Goal: Obtain resource: Download file/media

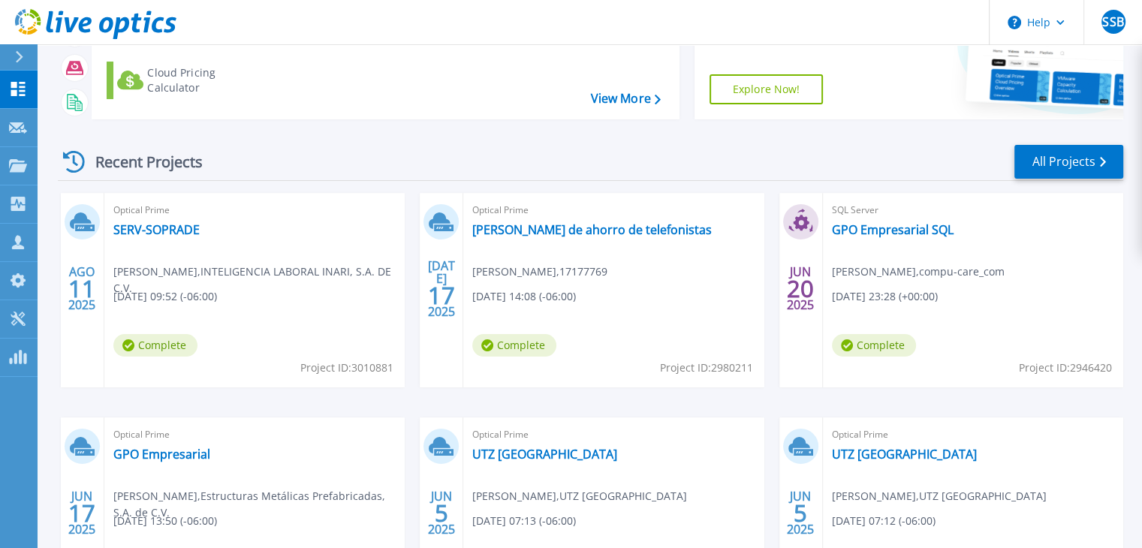
scroll to position [150, 0]
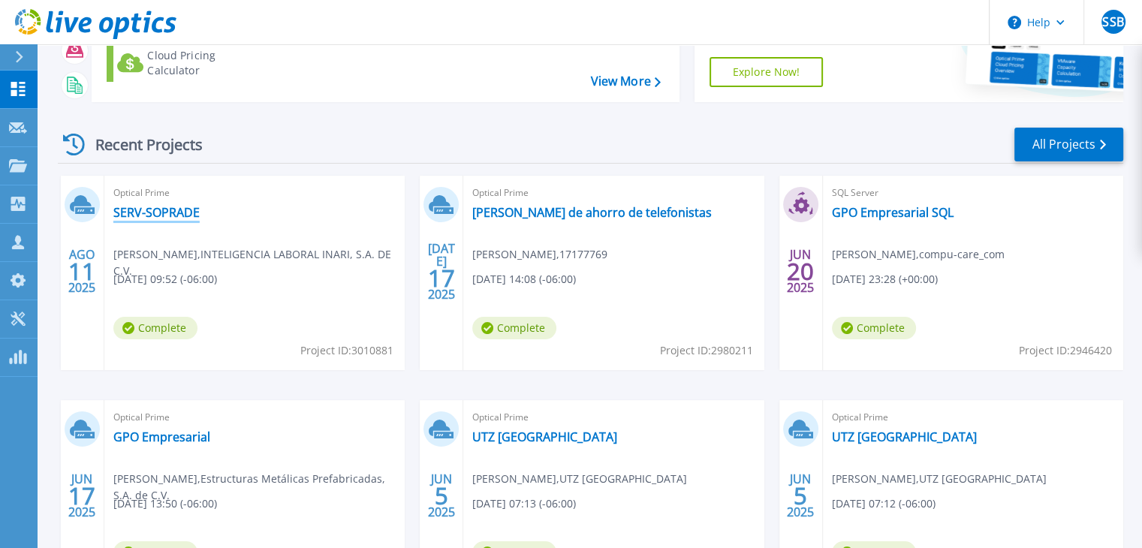
click at [165, 211] on link "SERV-SOPRADE" at bounding box center [156, 212] width 86 height 15
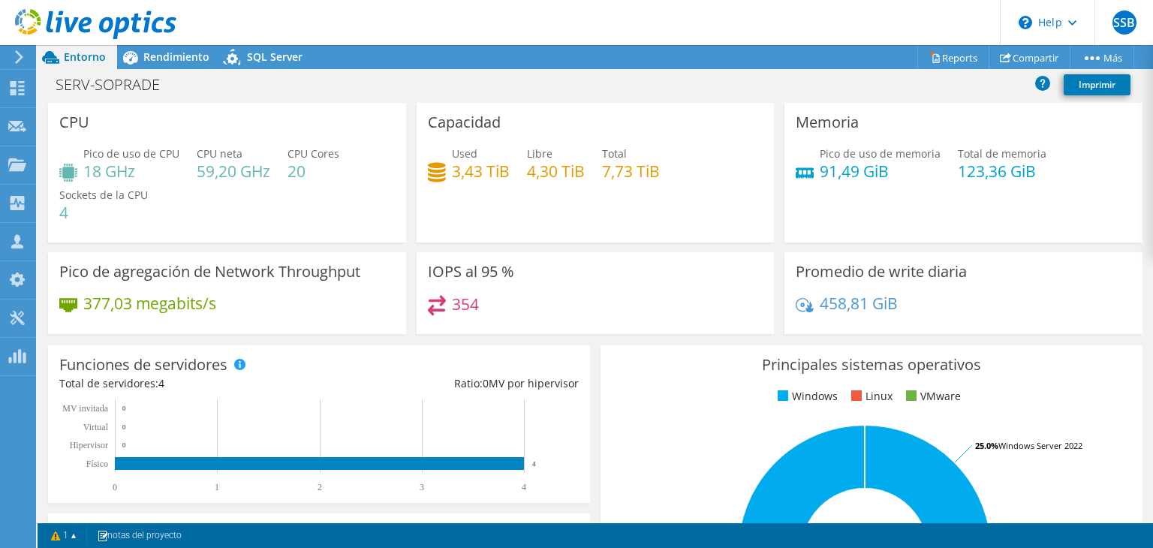
click at [197, 171] on h4 "59,20 GHz" at bounding box center [234, 171] width 74 height 17
click at [291, 171] on h4 "20" at bounding box center [313, 171] width 52 height 17
click at [72, 245] on div "CPU Pico de uso de CPU 18 GHz CPU neta 59,20 GHz CPU Cores 20 Sockets de la CPU…" at bounding box center [227, 177] width 369 height 149
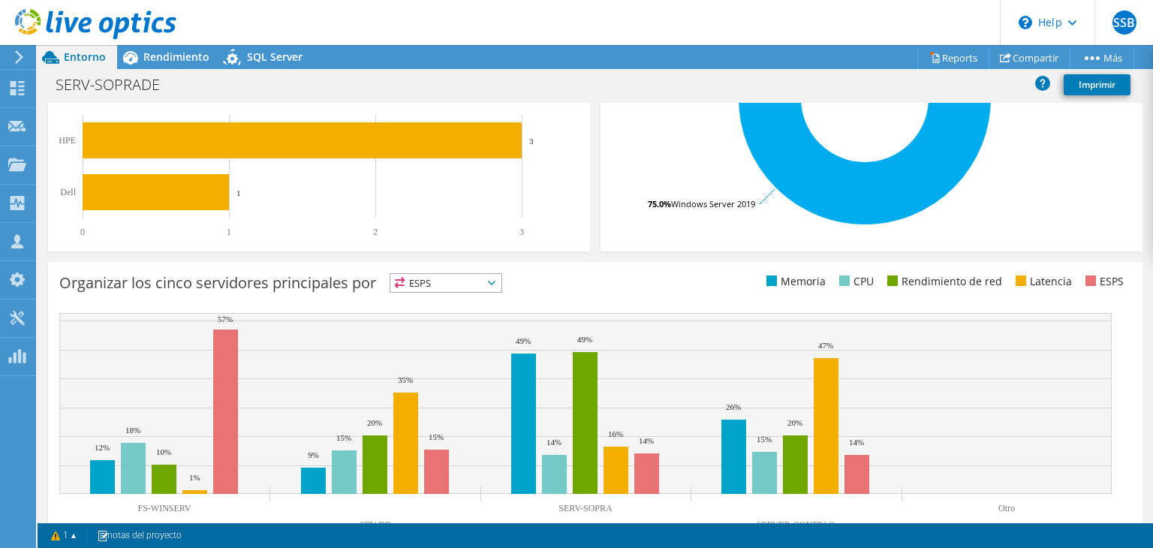
scroll to position [495, 0]
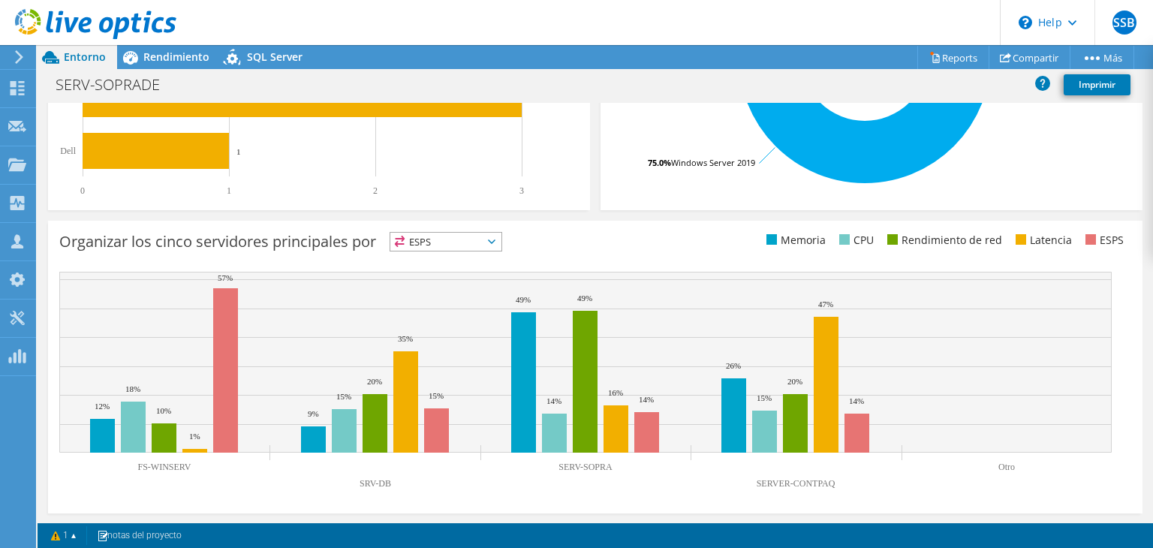
click at [495, 239] on icon at bounding box center [492, 241] width 8 height 5
click at [432, 278] on li "Memoria" at bounding box center [445, 282] width 111 height 21
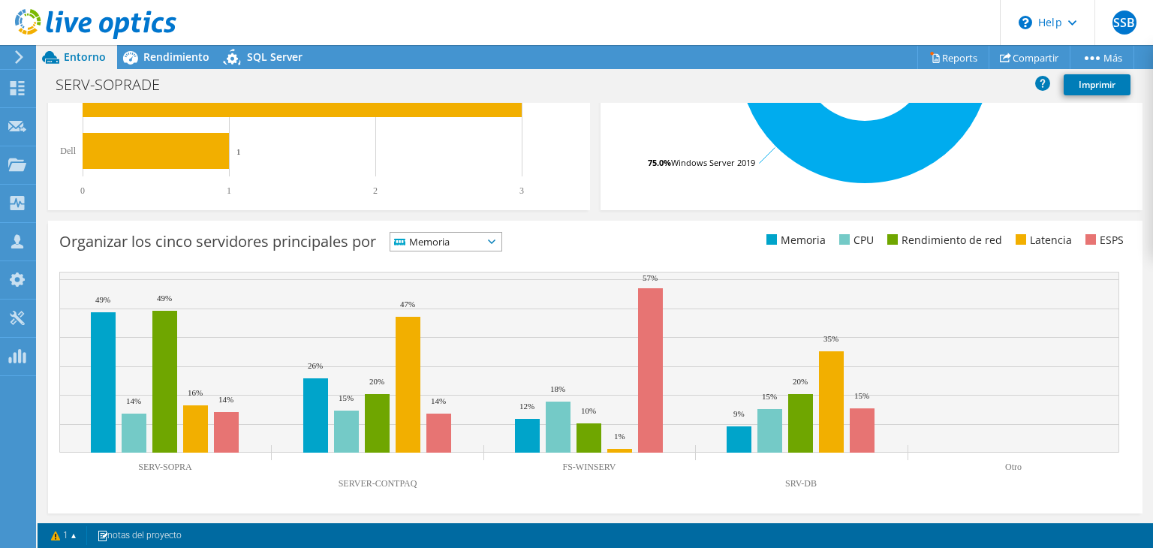
click at [495, 241] on icon at bounding box center [492, 241] width 8 height 5
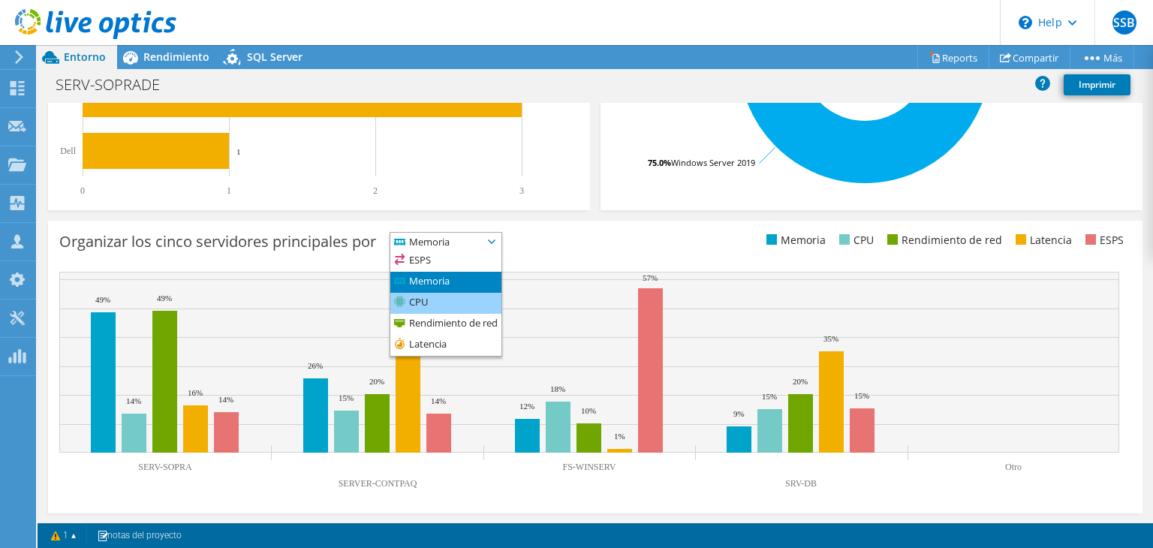
click at [450, 299] on li "CPU" at bounding box center [445, 303] width 111 height 21
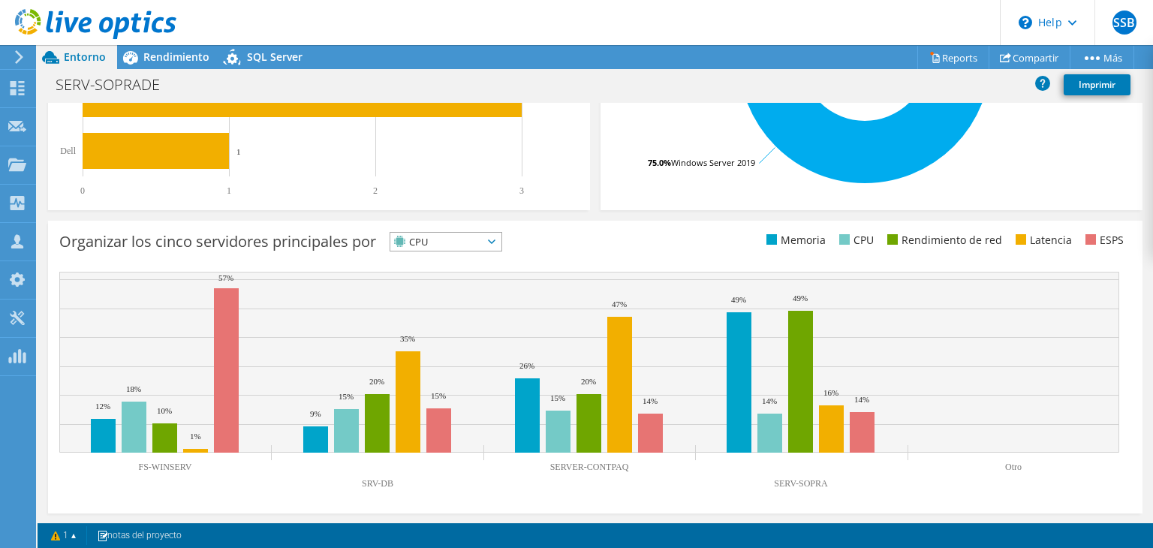
click at [495, 241] on icon at bounding box center [492, 241] width 8 height 5
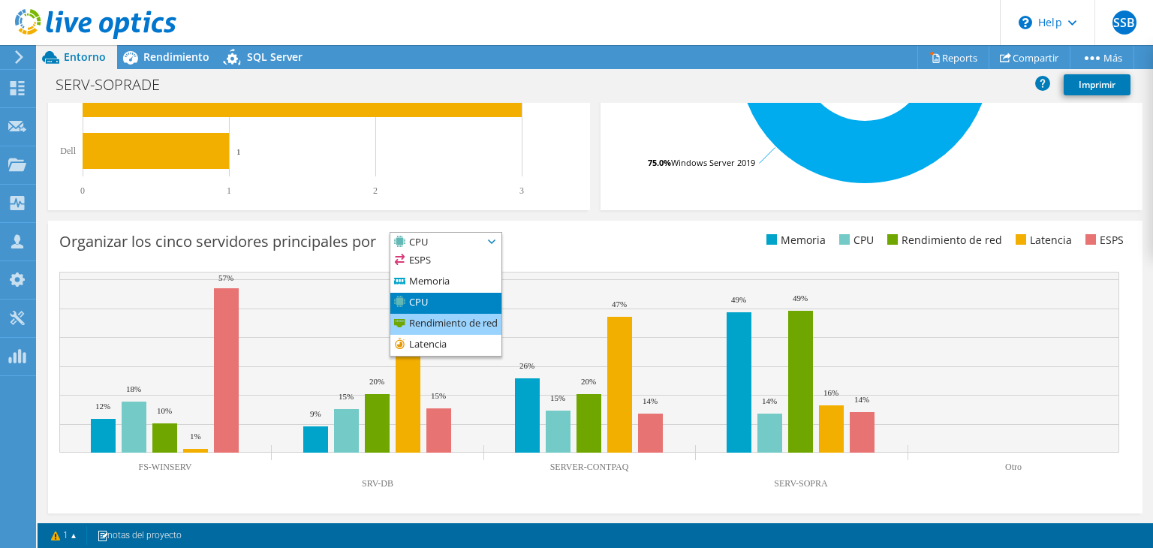
click at [450, 325] on li "Rendimiento de red" at bounding box center [445, 324] width 111 height 21
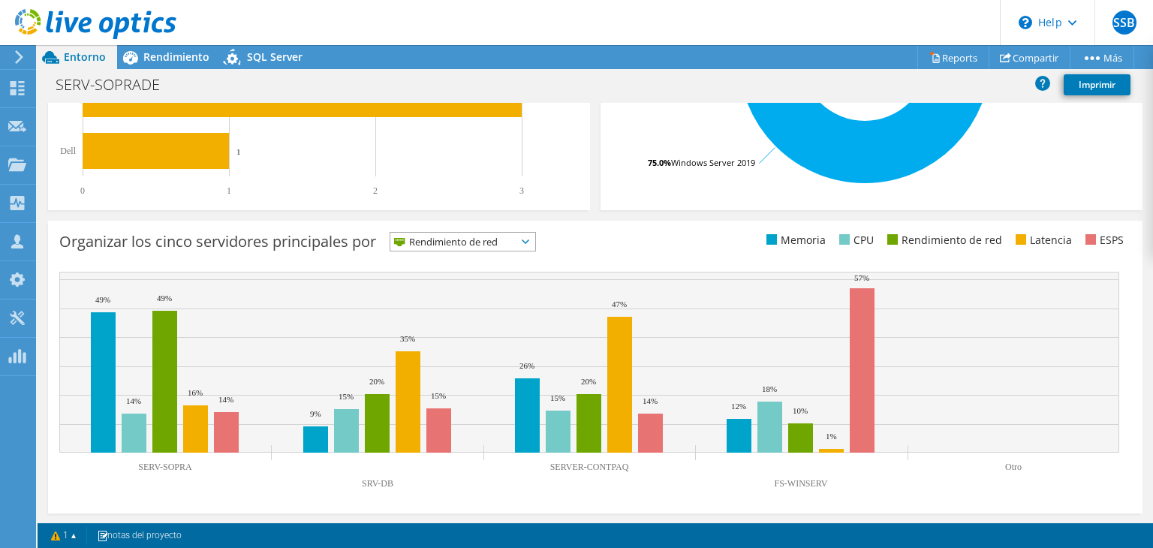
click at [532, 237] on span "Rendimiento de red" at bounding box center [462, 242] width 145 height 18
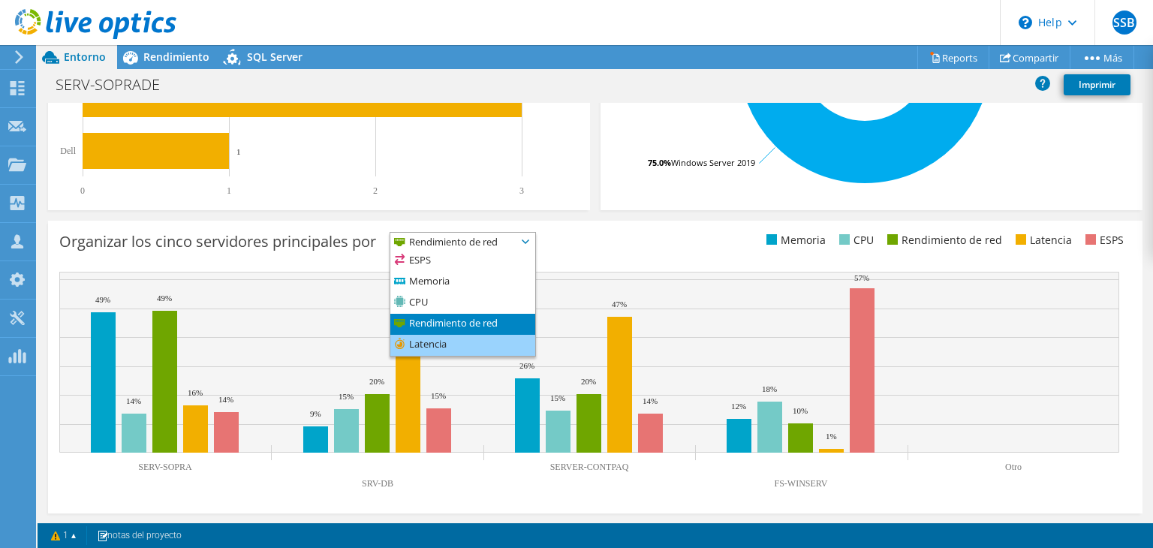
click at [437, 345] on li "Latencia" at bounding box center [462, 345] width 145 height 21
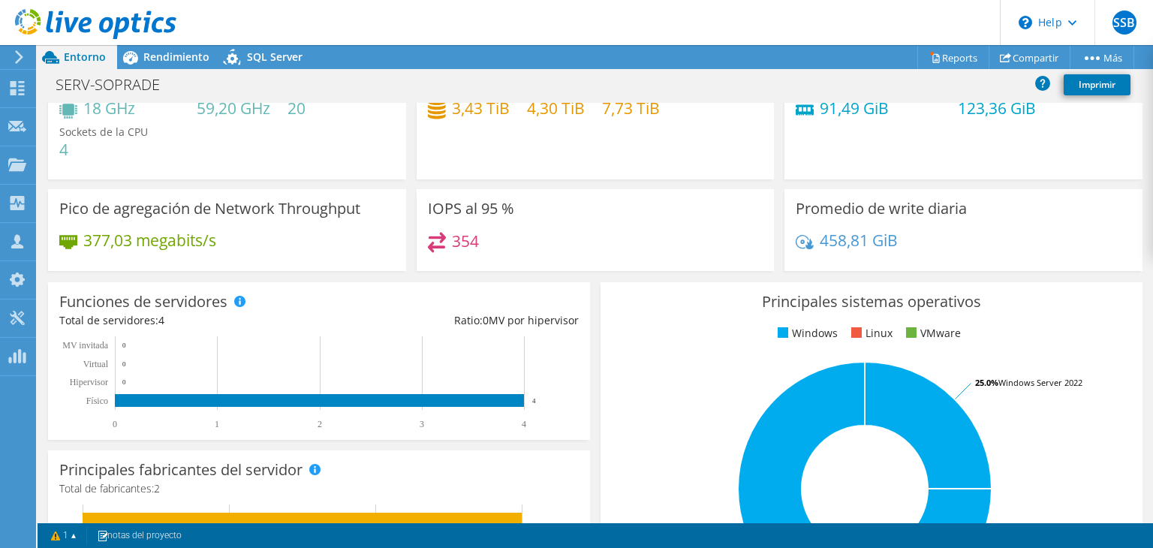
scroll to position [0, 0]
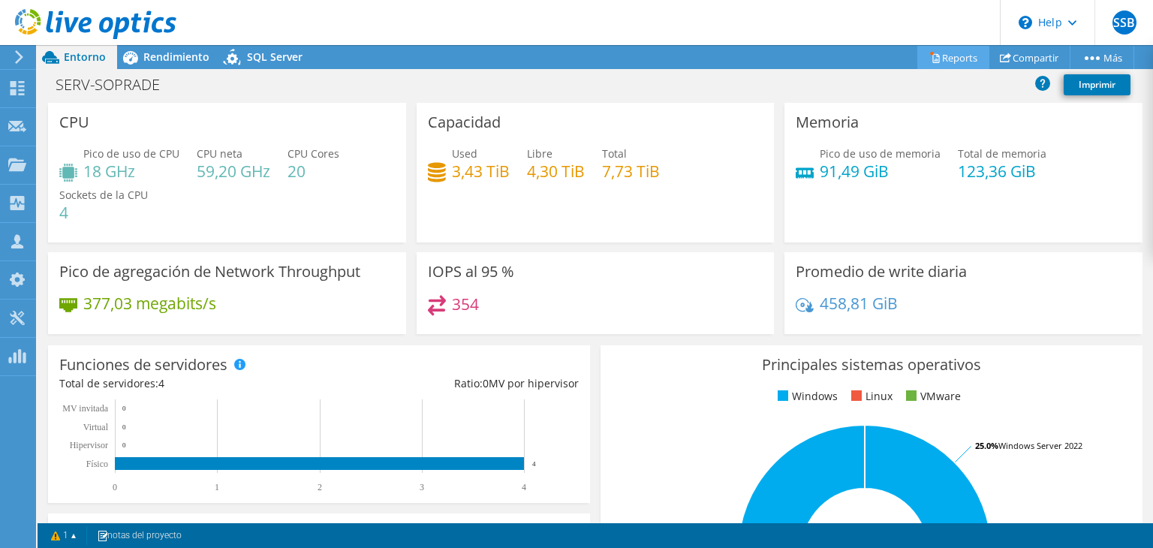
click at [937, 61] on link "Reports" at bounding box center [953, 57] width 72 height 23
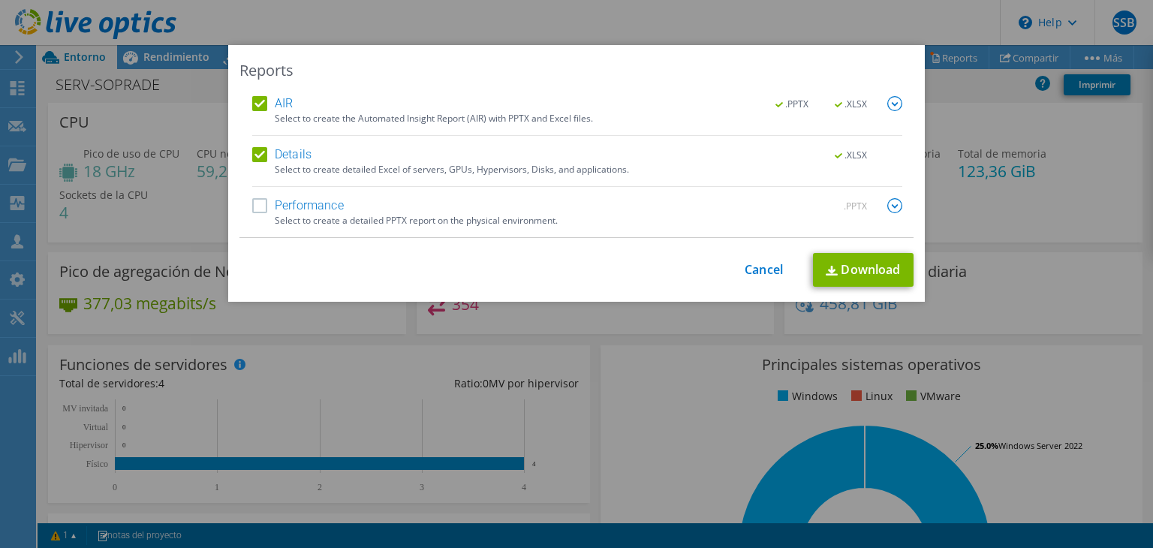
click at [260, 203] on label "Performance" at bounding box center [298, 205] width 92 height 15
click at [0, 0] on input "Performance" at bounding box center [0, 0] width 0 height 0
click at [850, 268] on link "Download" at bounding box center [863, 270] width 101 height 34
click at [748, 270] on link "Cancel" at bounding box center [764, 270] width 38 height 14
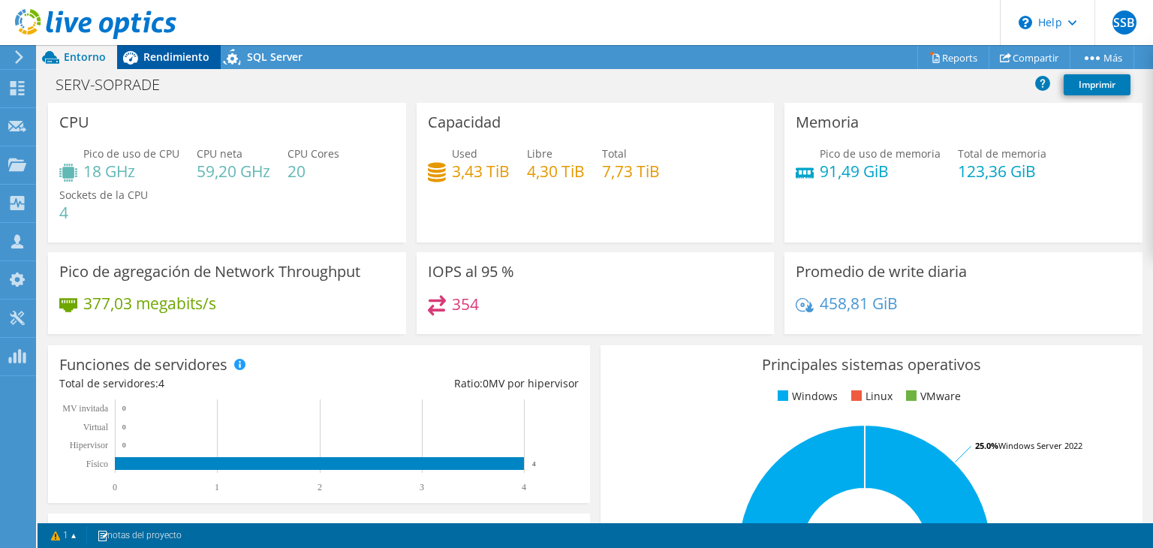
click at [159, 52] on span "Rendimiento" at bounding box center [176, 57] width 66 height 14
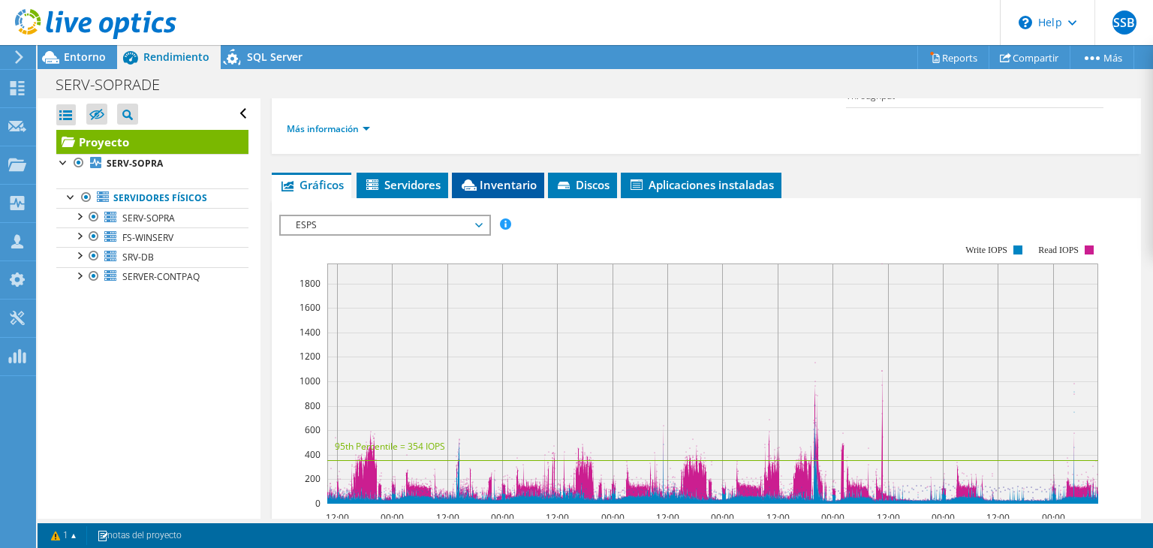
scroll to position [300, 0]
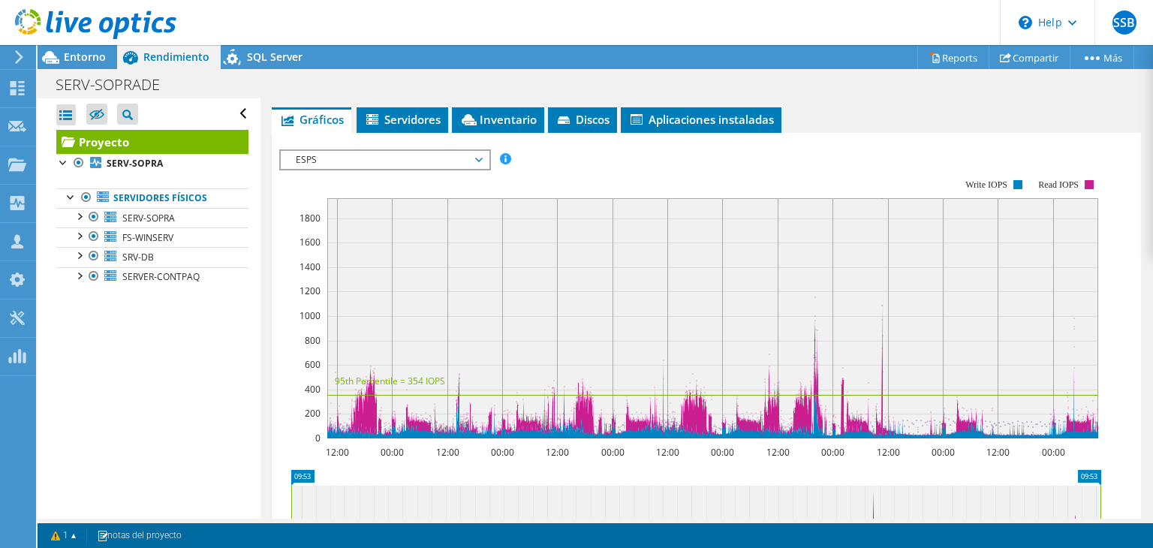
click at [479, 157] on span "ESPS" at bounding box center [384, 160] width 193 height 18
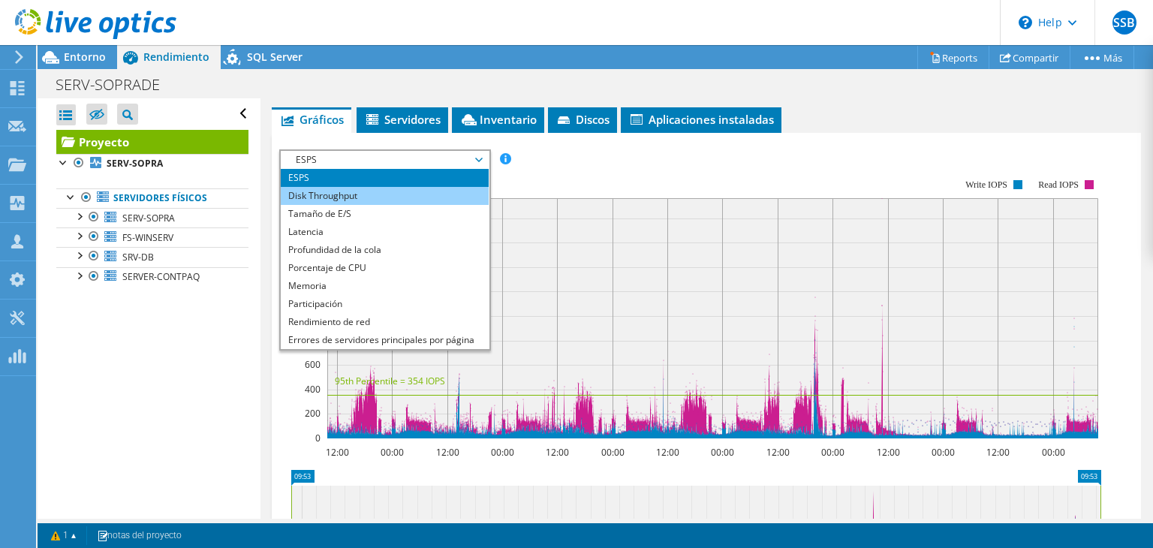
click at [352, 191] on li "Disk Throughput" at bounding box center [385, 196] width 208 height 18
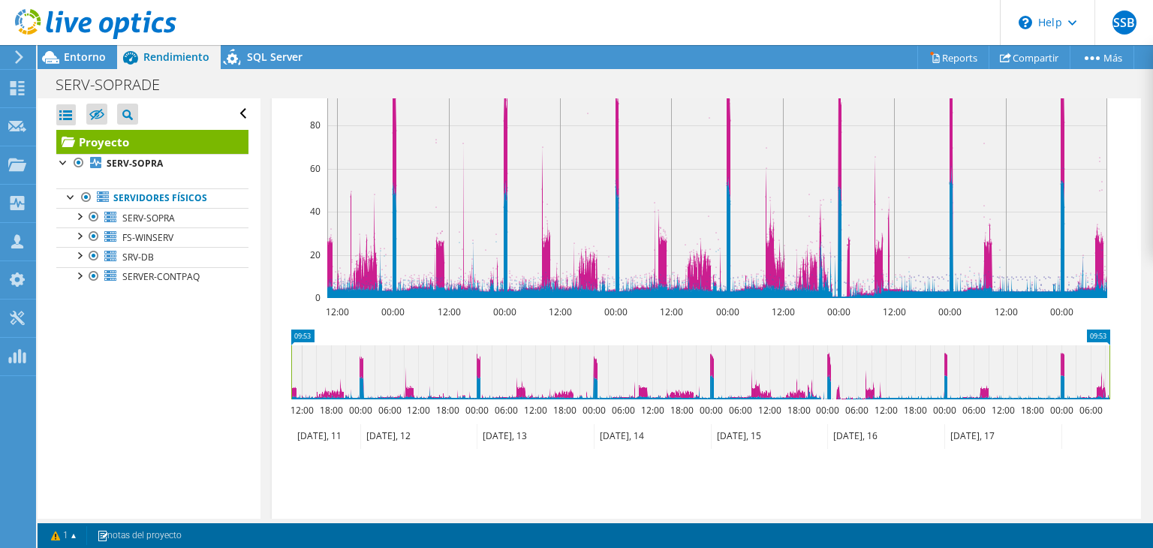
scroll to position [450, 0]
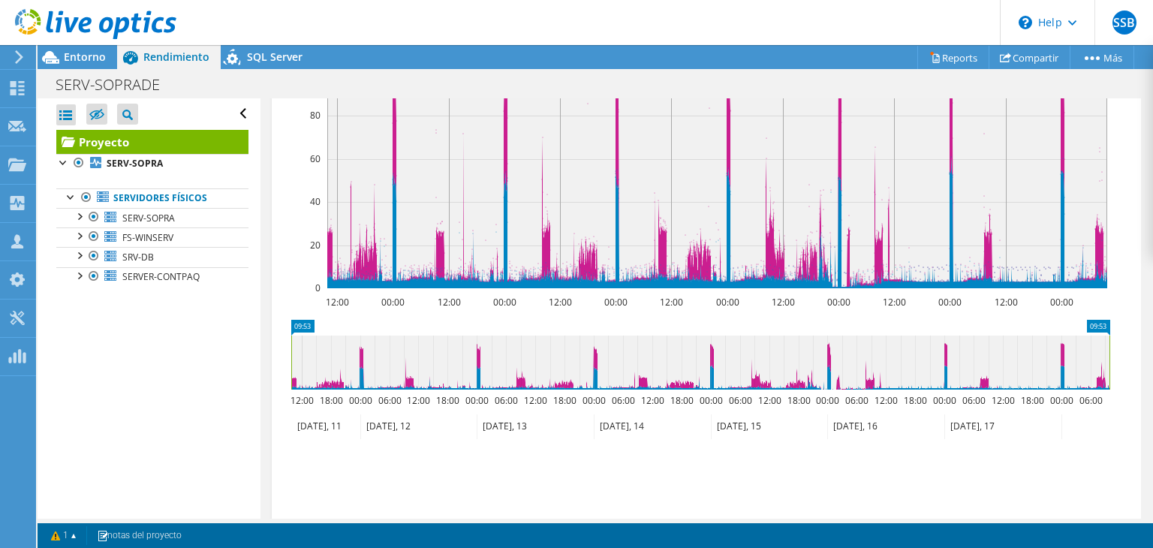
click at [712, 351] on icon at bounding box center [700, 363] width 818 height 54
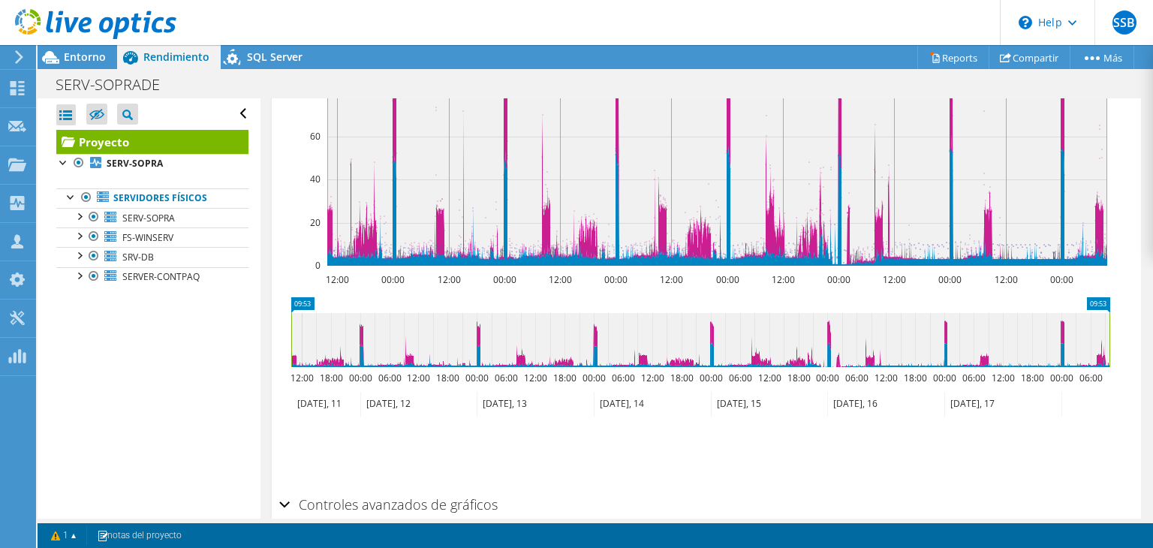
scroll to position [525, 0]
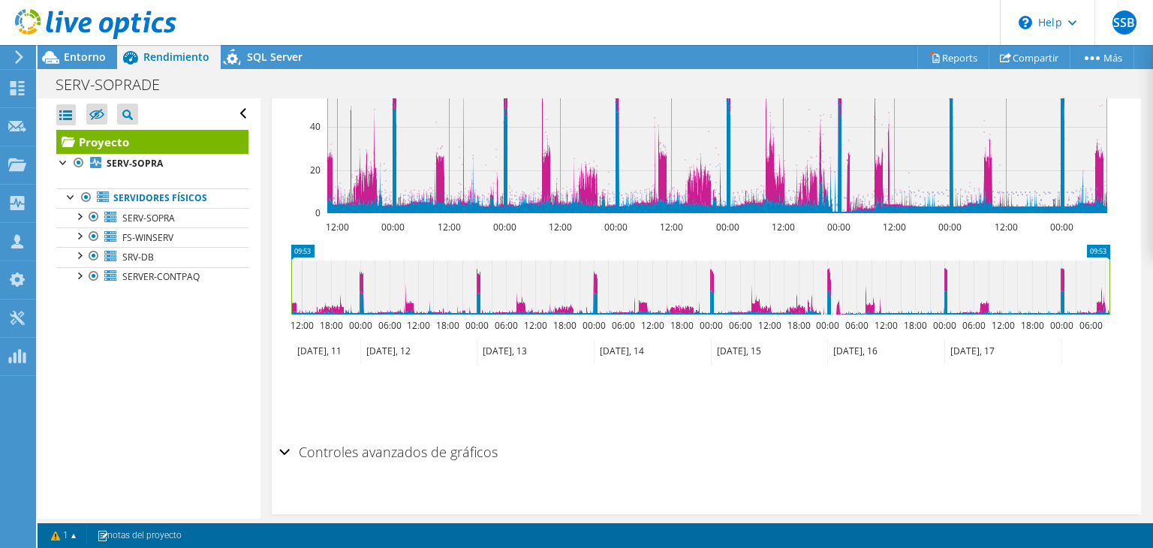
drag, startPoint x: 664, startPoint y: 302, endPoint x: 483, endPoint y: 287, distance: 181.4
click at [483, 287] on icon at bounding box center [700, 287] width 818 height 54
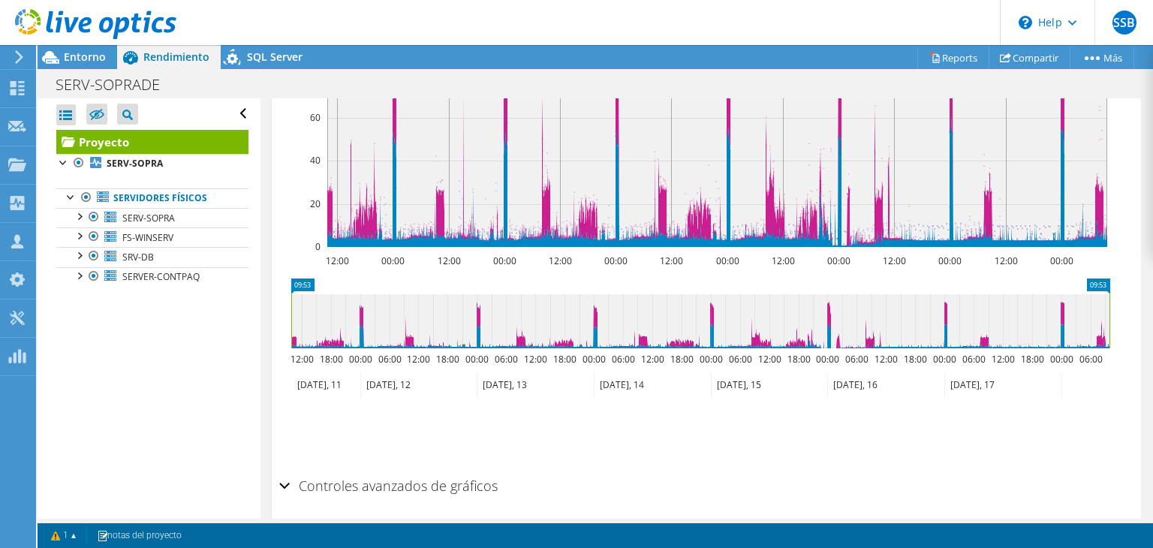
scroll to position [469, 0]
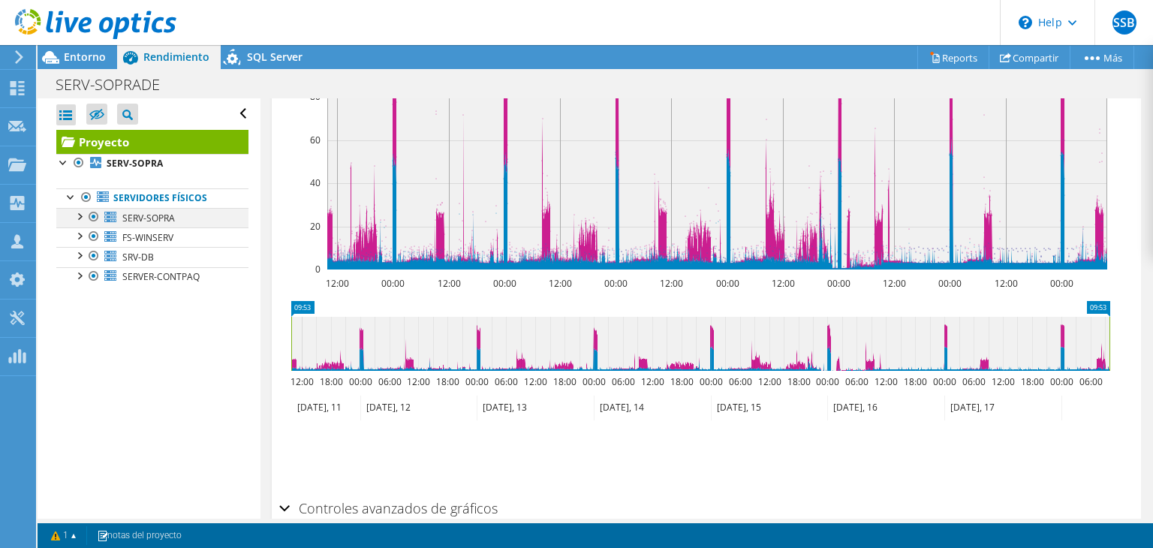
click at [81, 212] on div at bounding box center [78, 215] width 15 height 15
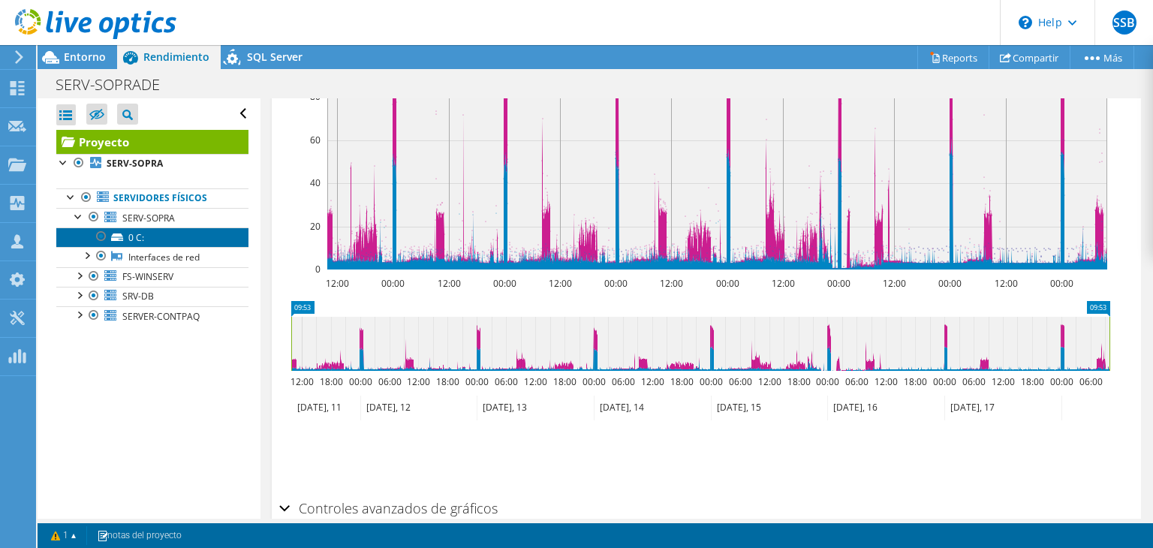
click at [121, 233] on icon at bounding box center [117, 237] width 12 height 8
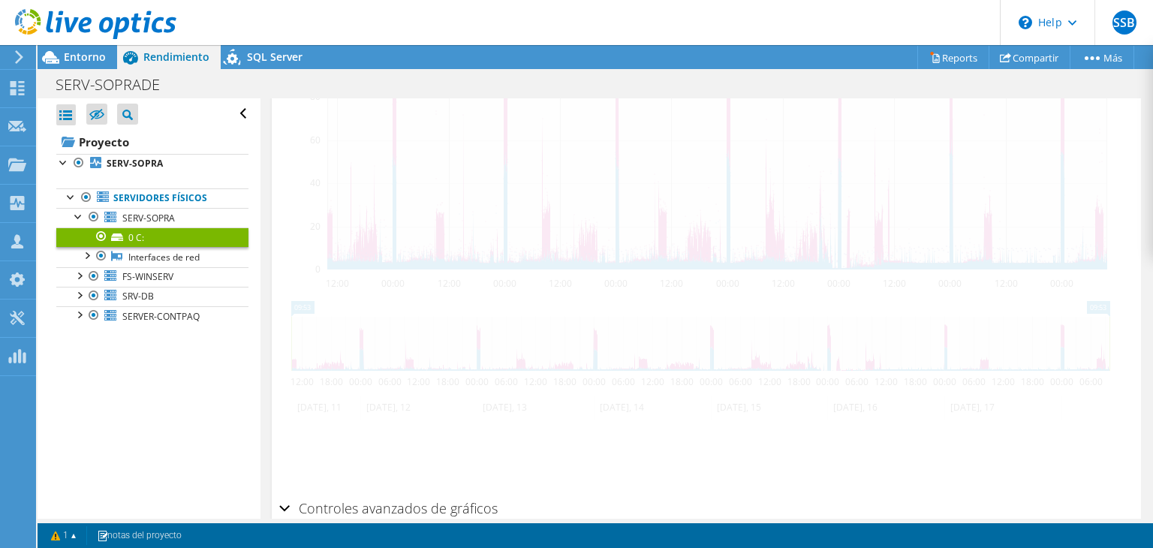
scroll to position [415, 0]
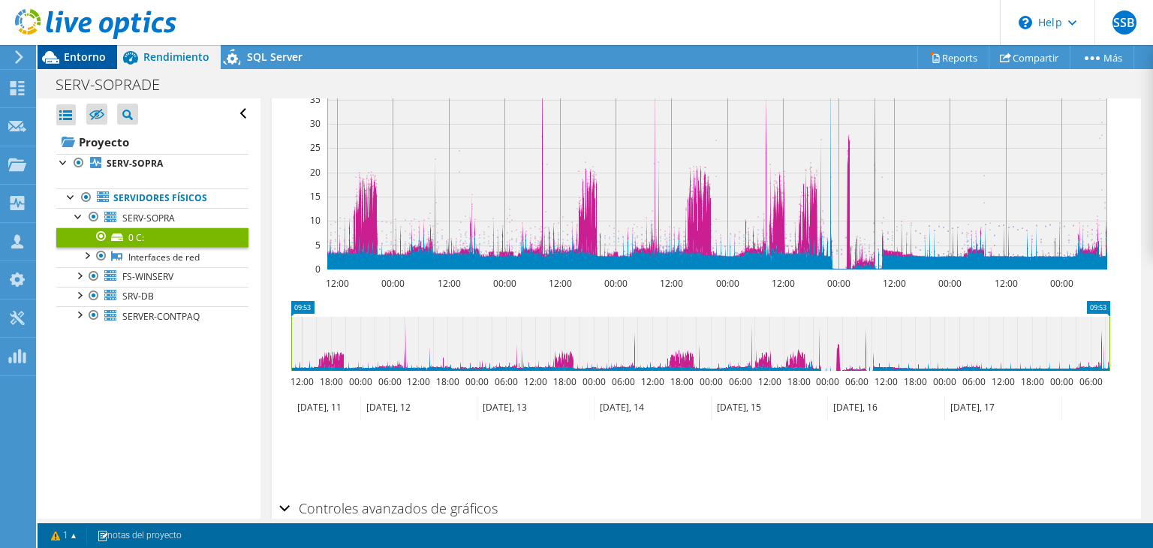
click at [78, 52] on span "Entorno" at bounding box center [85, 57] width 42 height 14
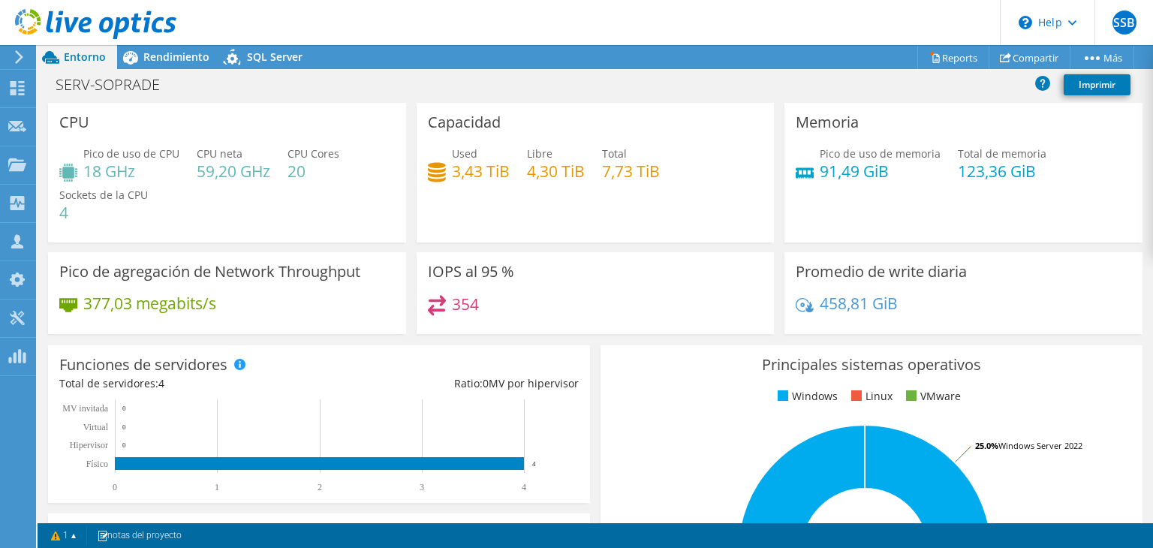
click at [491, 305] on div "354" at bounding box center [596, 311] width 336 height 32
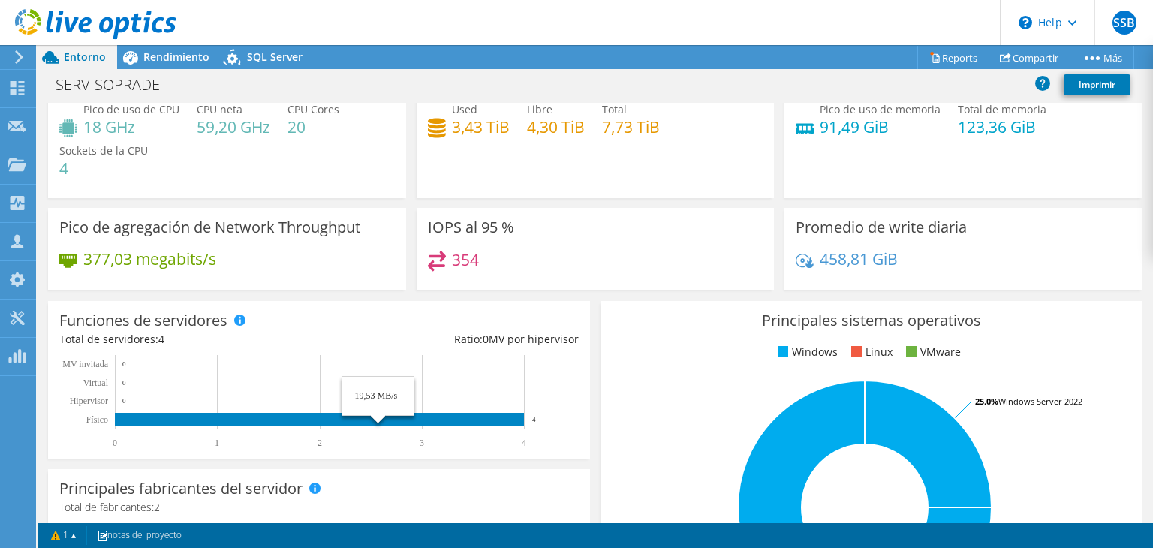
scroll to position [0, 0]
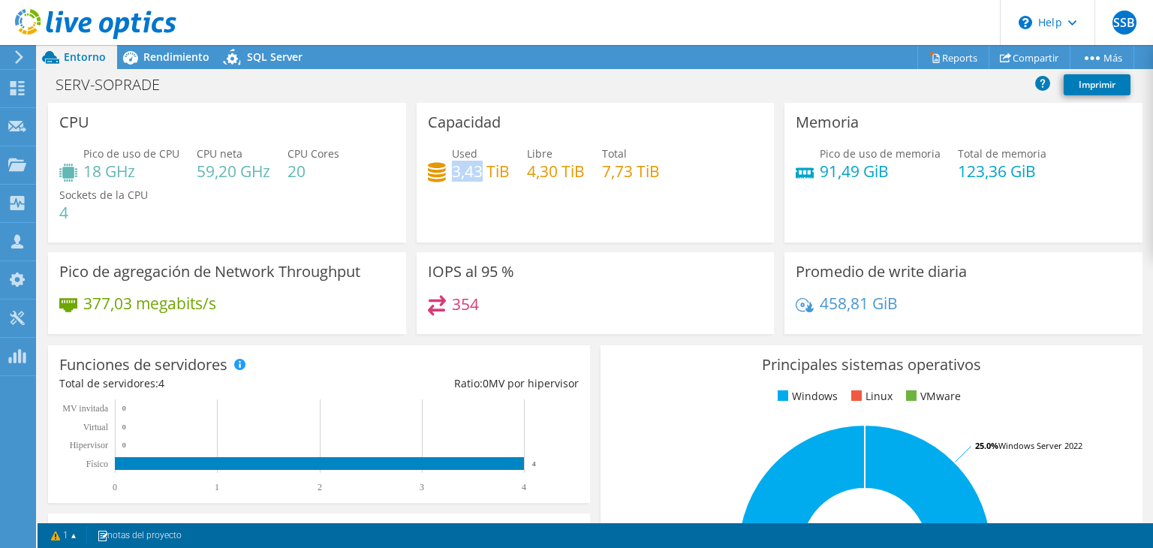
drag, startPoint x: 447, startPoint y: 168, endPoint x: 475, endPoint y: 168, distance: 27.8
click at [475, 168] on h4 "3,43 TiB" at bounding box center [481, 171] width 58 height 17
drag, startPoint x: 528, startPoint y: 167, endPoint x: 549, endPoint y: 167, distance: 21.0
click at [549, 167] on h4 "4,30 TiB" at bounding box center [556, 171] width 58 height 17
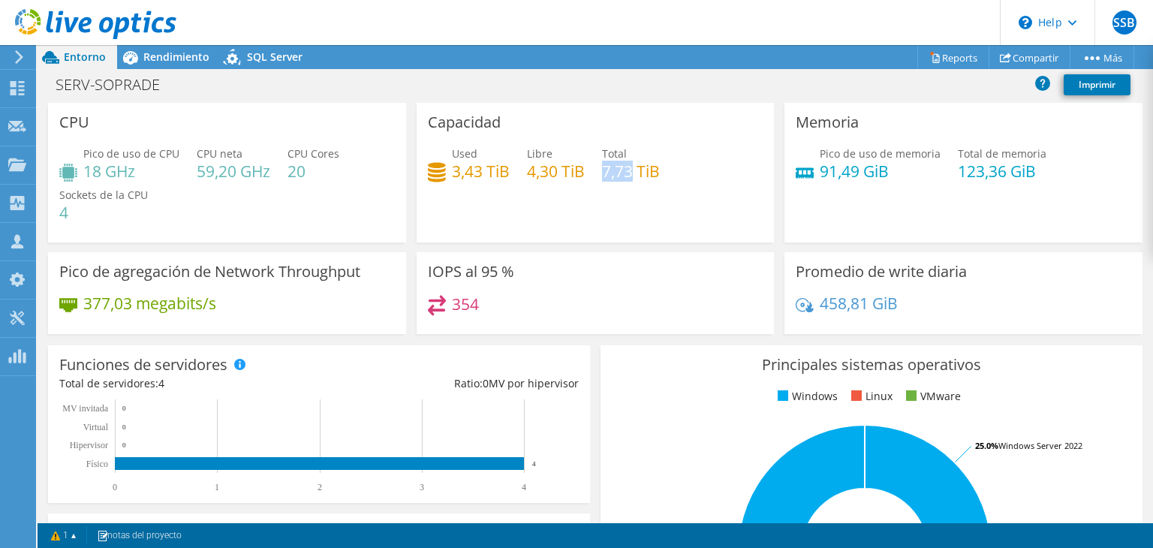
drag, startPoint x: 603, startPoint y: 170, endPoint x: 630, endPoint y: 170, distance: 27.8
click at [630, 170] on h4 "7,73 TiB" at bounding box center [631, 171] width 58 height 17
drag, startPoint x: 197, startPoint y: 173, endPoint x: 237, endPoint y: 172, distance: 40.5
click at [237, 172] on h4 "59,20 GHz" at bounding box center [234, 171] width 74 height 17
drag, startPoint x: 286, startPoint y: 175, endPoint x: 303, endPoint y: 174, distance: 17.3
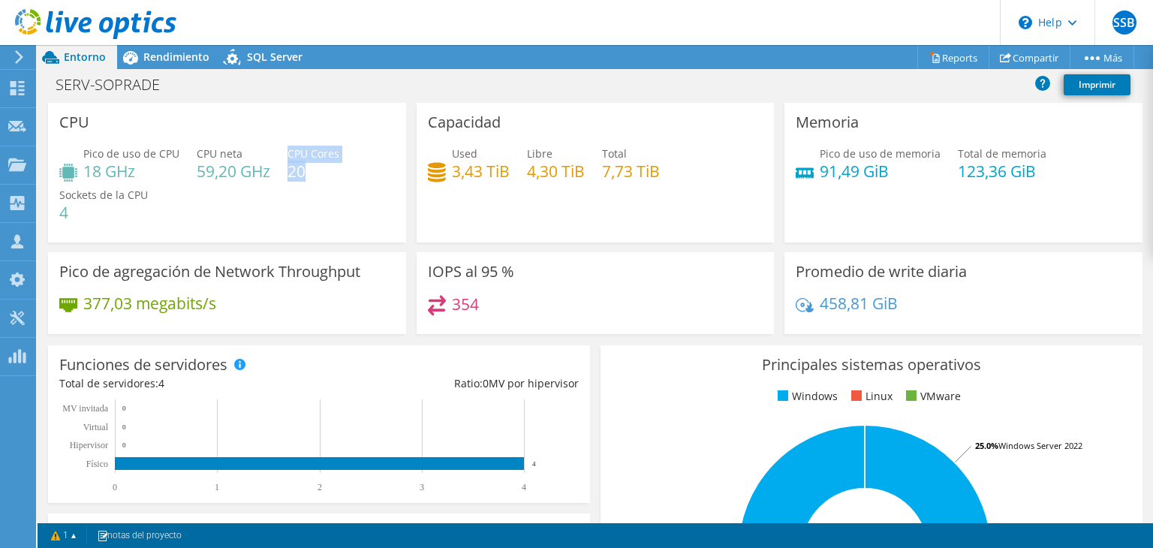
click at [303, 174] on div "Pico de uso de CPU 18 GHz CPU neta 59,20 GHz CPU Cores 20 Sockets de la CPU 4" at bounding box center [227, 191] width 336 height 90
click at [311, 173] on h4 "20" at bounding box center [313, 171] width 52 height 17
drag, startPoint x: 303, startPoint y: 171, endPoint x: 288, endPoint y: 172, distance: 15.0
click at [288, 172] on h4 "20" at bounding box center [313, 171] width 52 height 17
click at [288, 173] on h4 "20" at bounding box center [313, 171] width 52 height 17
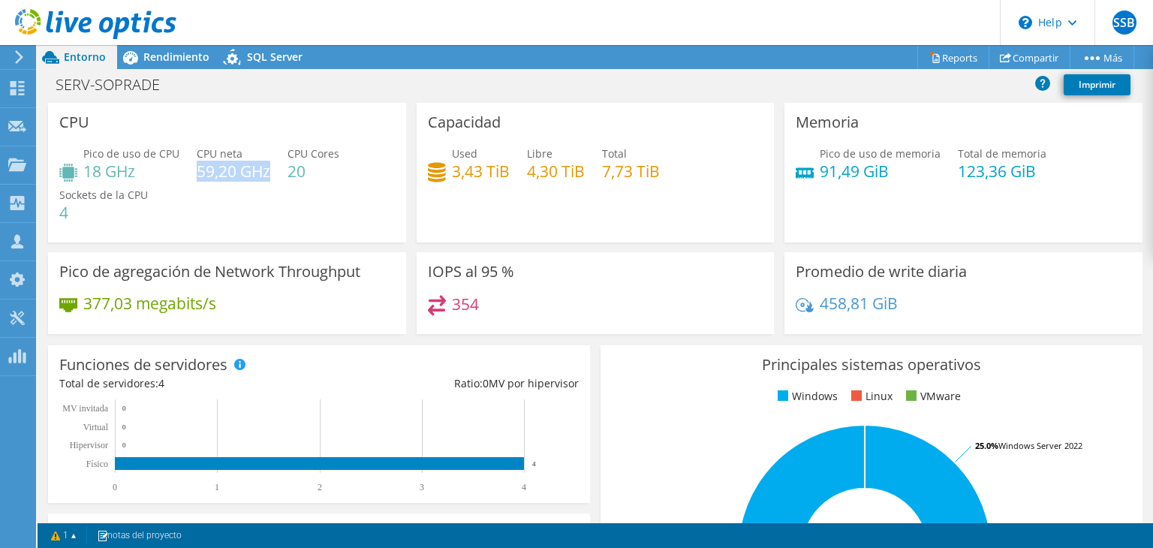
drag, startPoint x: 267, startPoint y: 170, endPoint x: 198, endPoint y: 169, distance: 69.1
click at [198, 169] on h4 "59,20 GHz" at bounding box center [234, 171] width 74 height 17
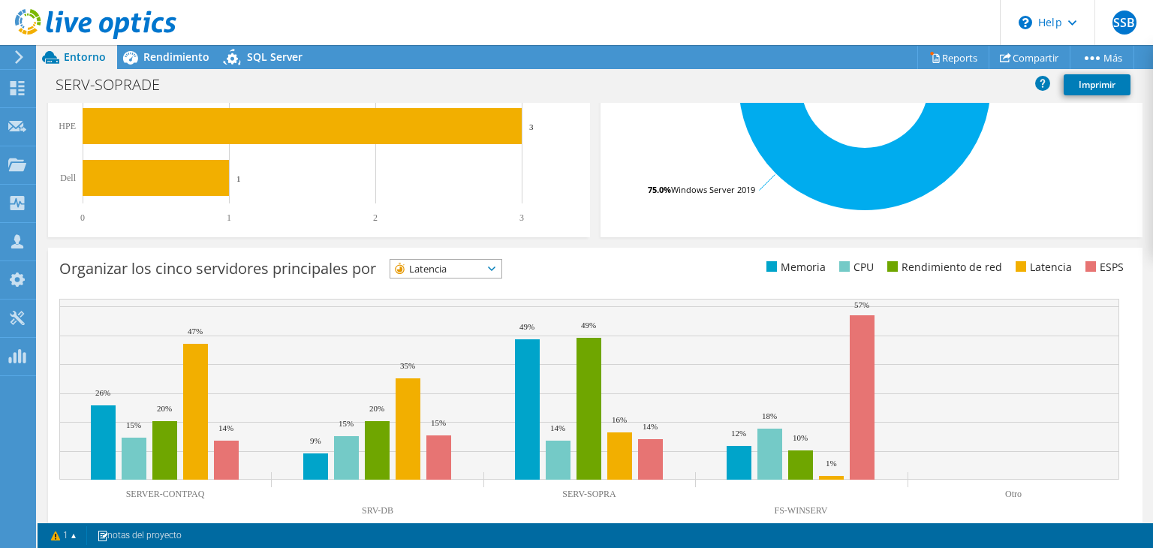
scroll to position [495, 0]
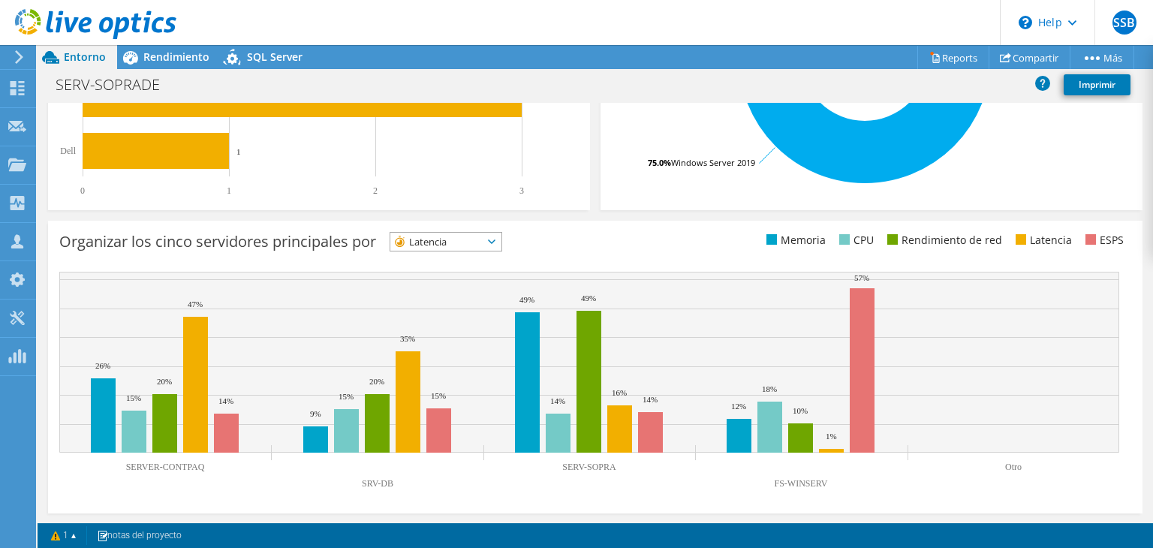
click at [501, 238] on span "Latencia" at bounding box center [445, 242] width 111 height 18
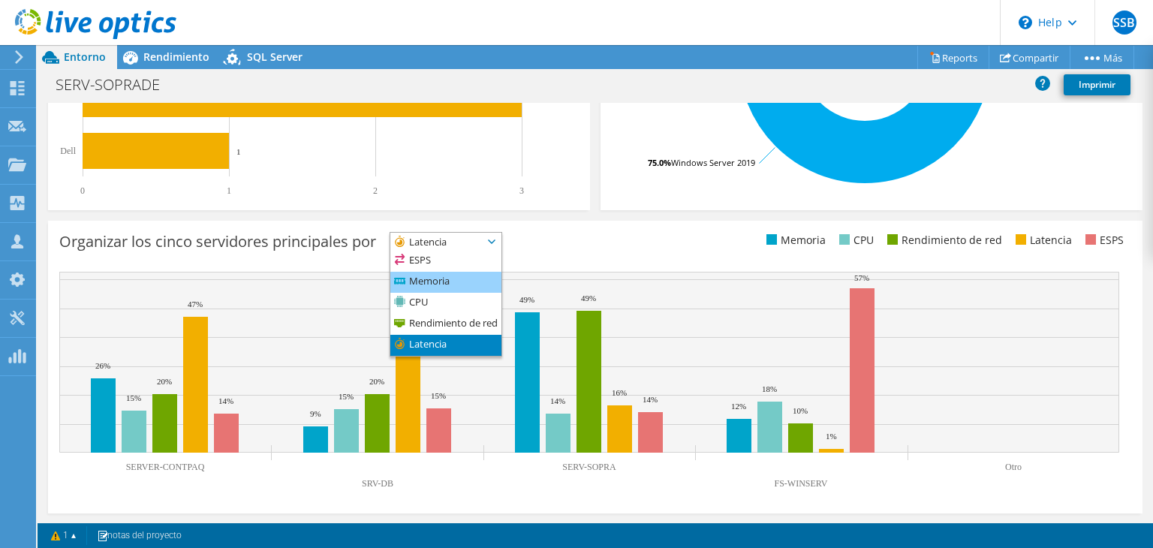
click at [429, 275] on li "Memoria" at bounding box center [445, 282] width 111 height 21
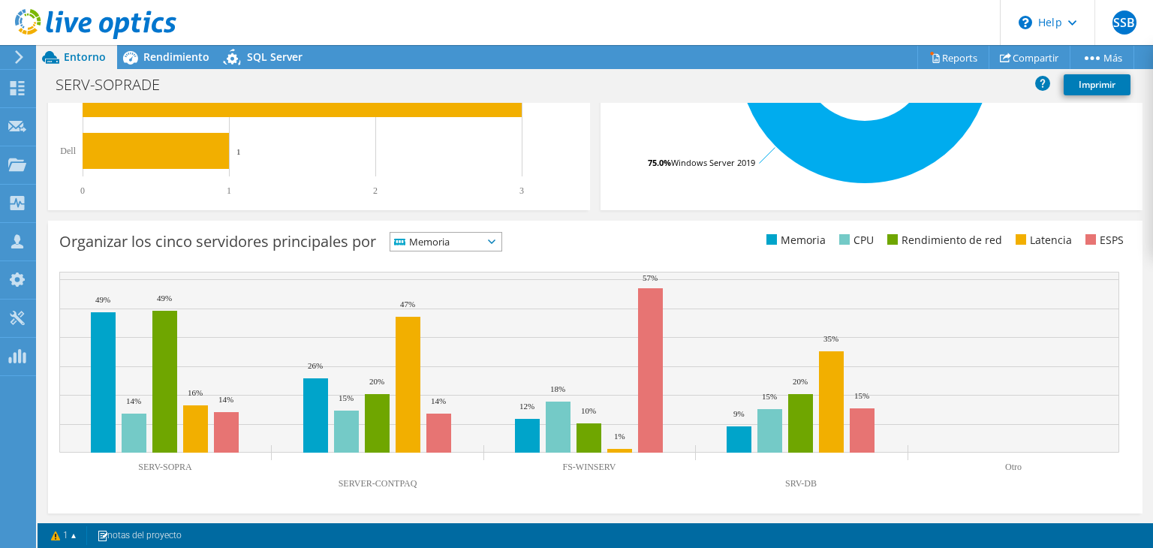
click at [495, 239] on icon at bounding box center [492, 241] width 8 height 5
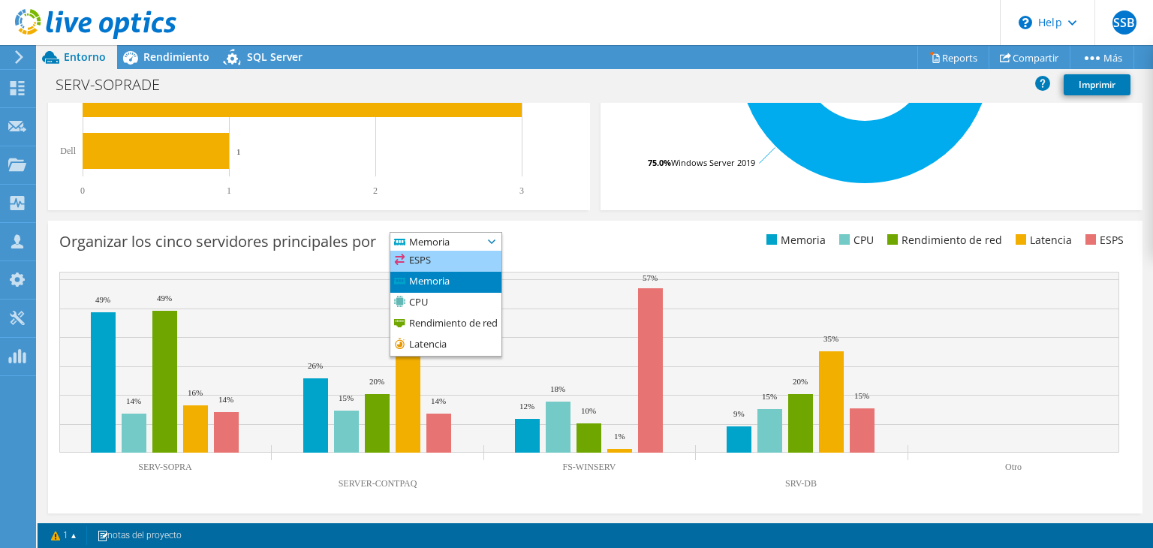
click at [449, 259] on li "ESPS" at bounding box center [445, 261] width 111 height 21
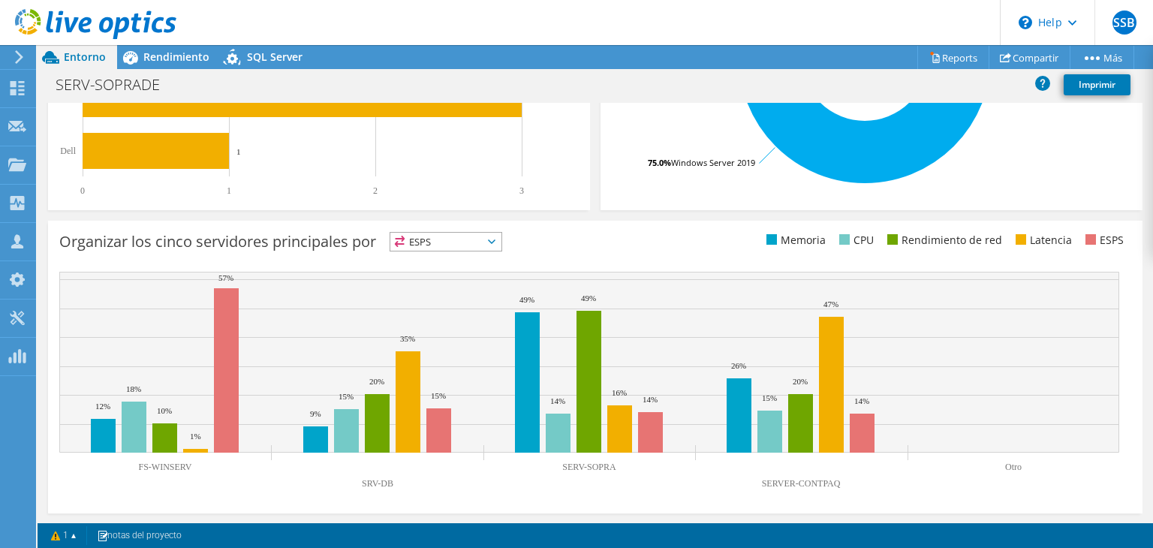
click at [495, 239] on icon at bounding box center [492, 241] width 8 height 5
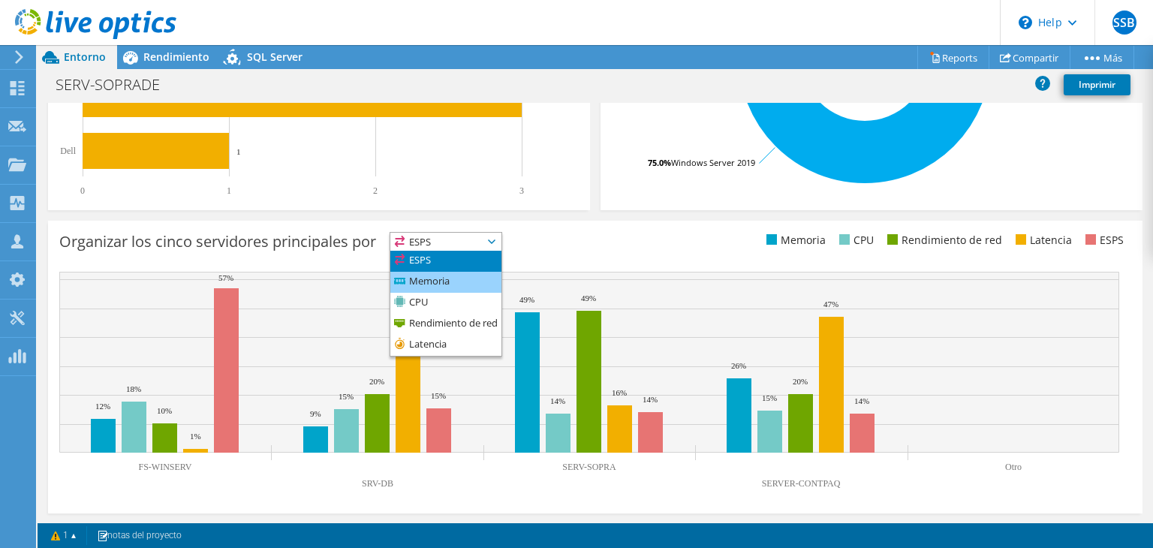
click at [447, 279] on li "Memoria" at bounding box center [445, 282] width 111 height 21
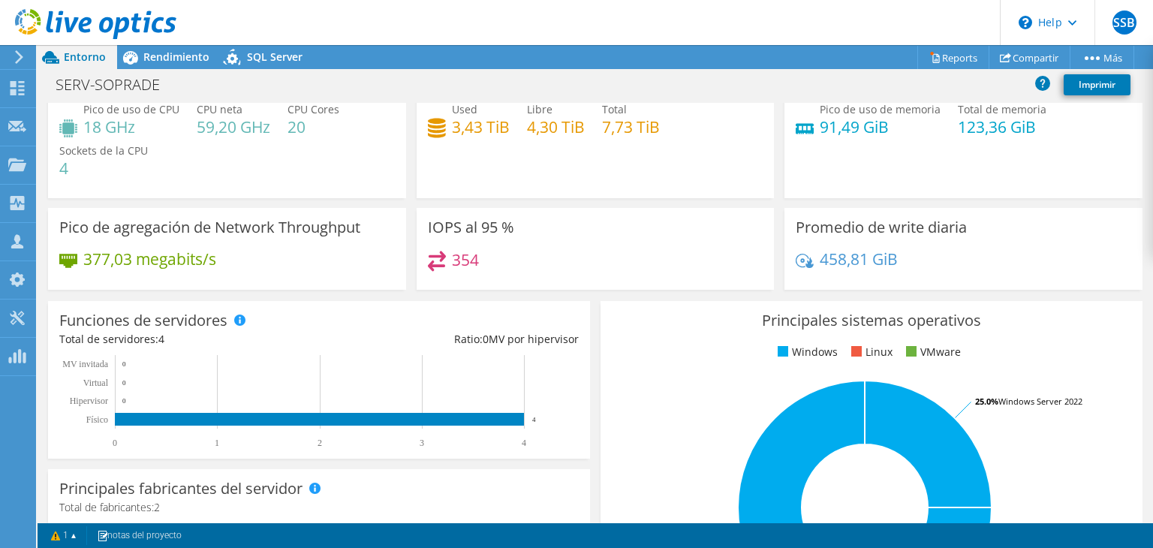
scroll to position [0, 0]
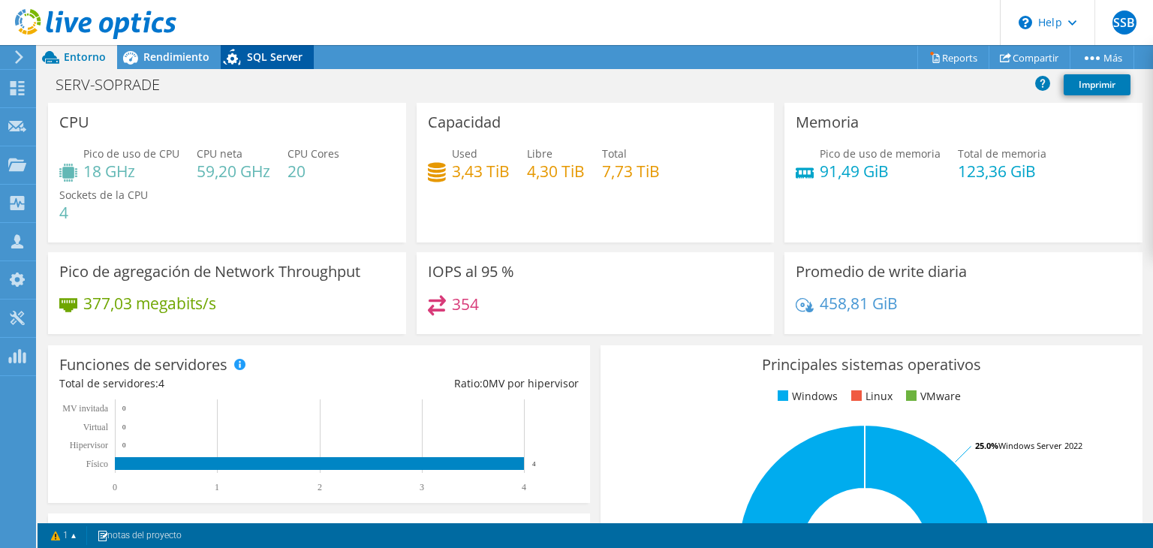
click at [283, 55] on span "SQL Server" at bounding box center [275, 57] width 56 height 14
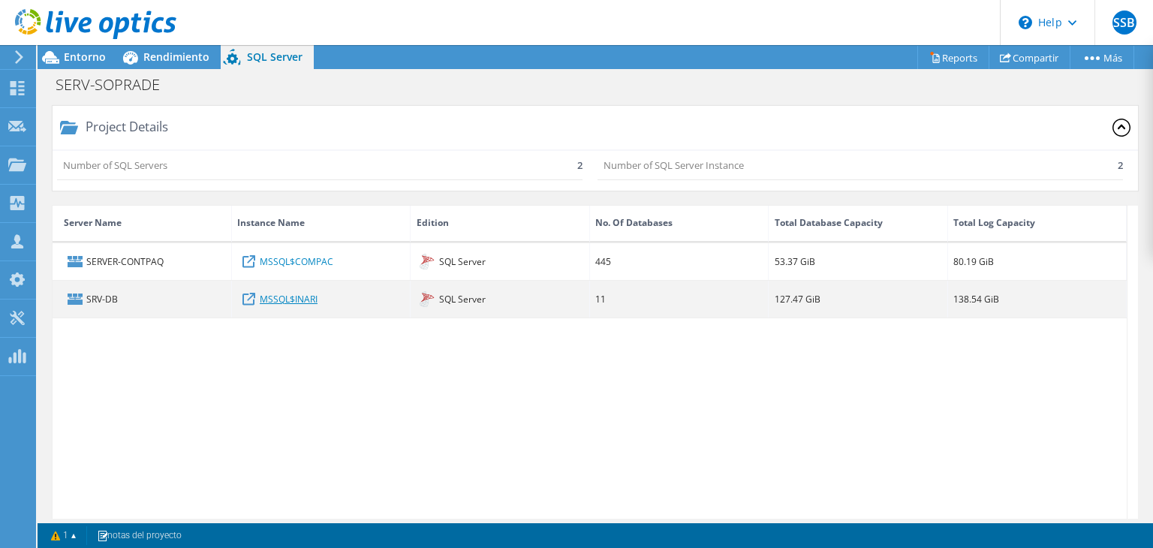
click at [284, 301] on link "MSSQL$INARI" at bounding box center [289, 298] width 58 height 17
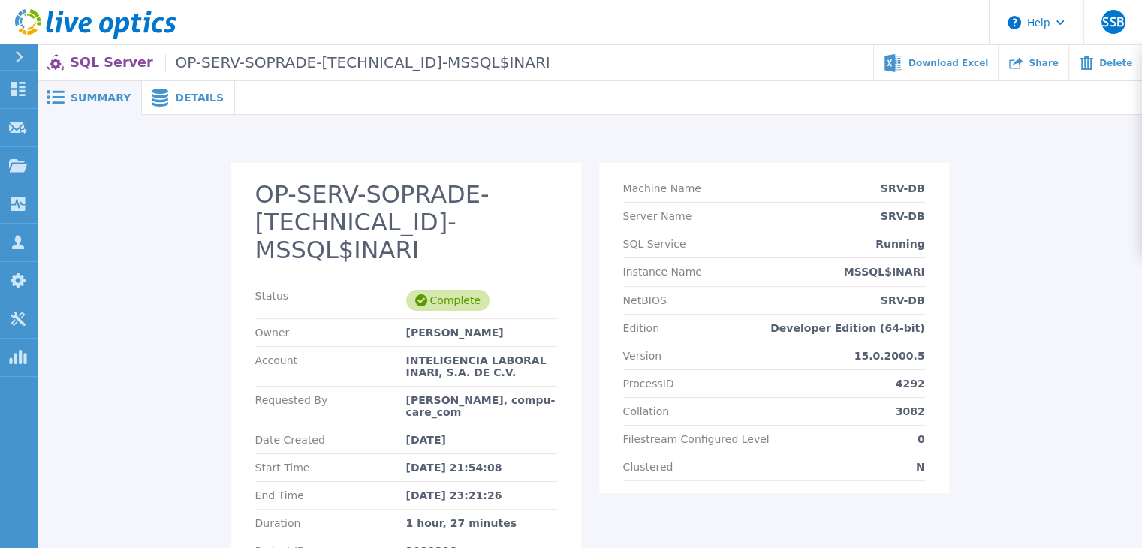
click at [176, 97] on span "Details" at bounding box center [199, 97] width 49 height 11
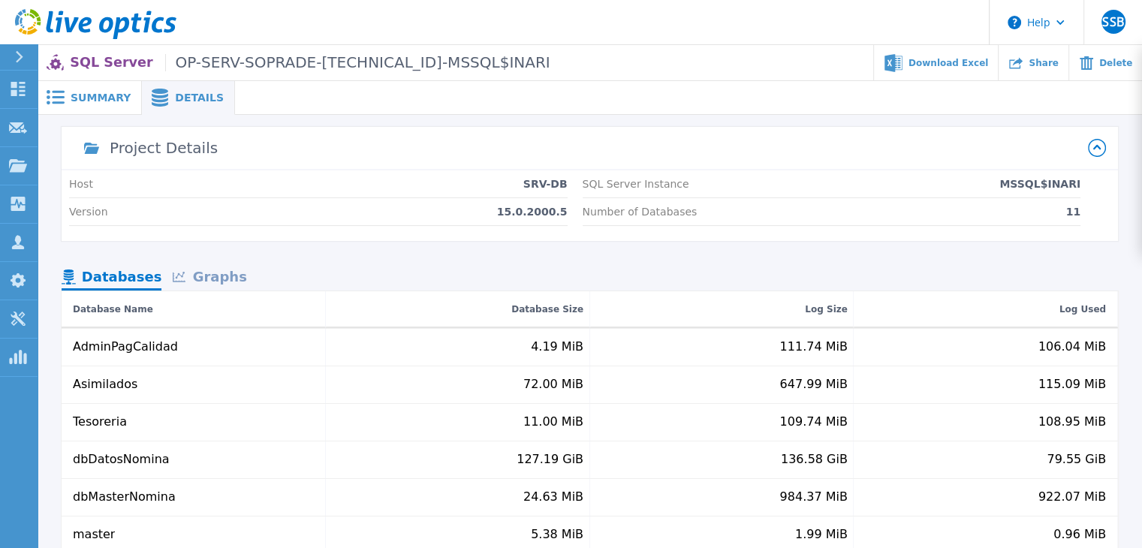
click at [78, 92] on span "Summary" at bounding box center [101, 97] width 60 height 11
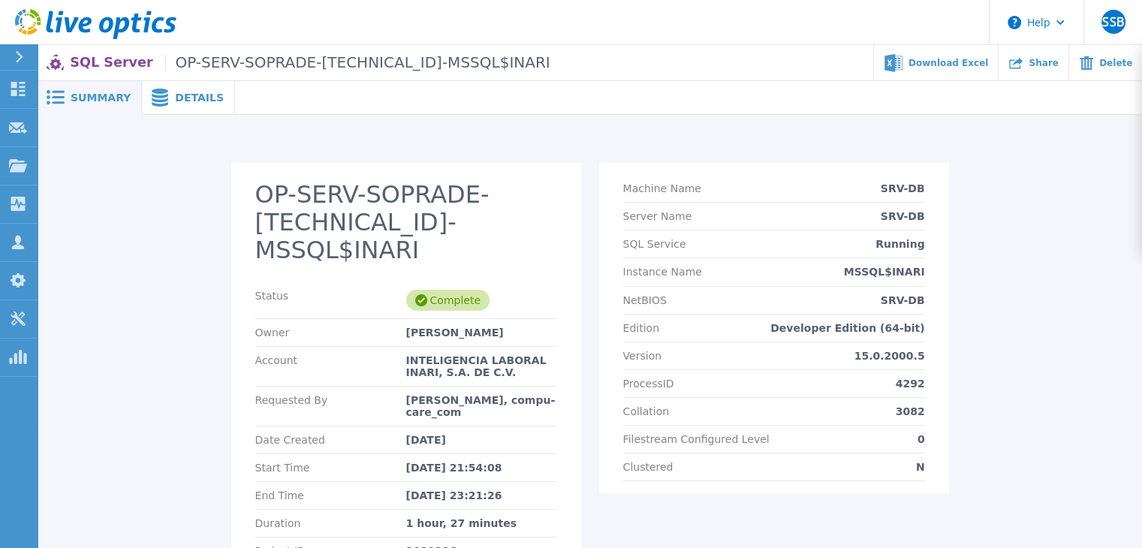
click at [95, 60] on p "SQL Server OP-SERV-SOPRADE-192.168.16.252-MSSQL$INARI" at bounding box center [310, 62] width 480 height 17
click at [946, 64] on span "Download Excel" at bounding box center [948, 62] width 80 height 9
